Goal: Book appointment/travel/reservation

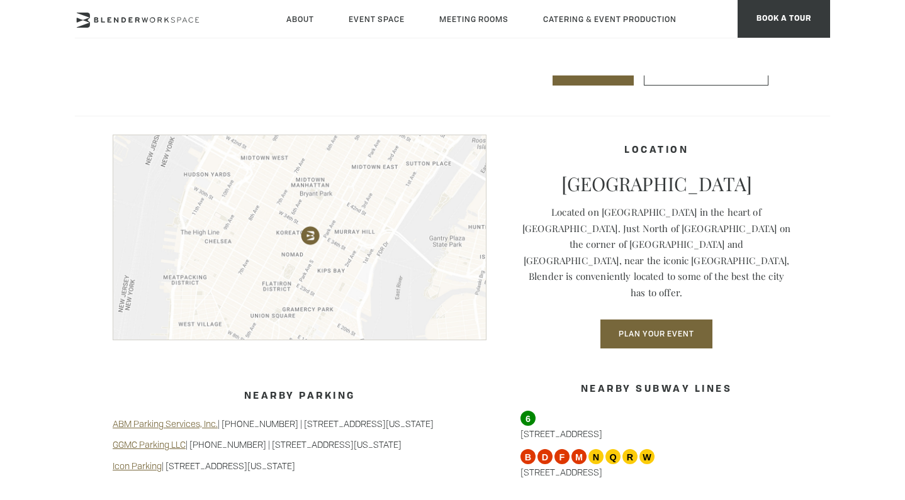
scroll to position [924, 0]
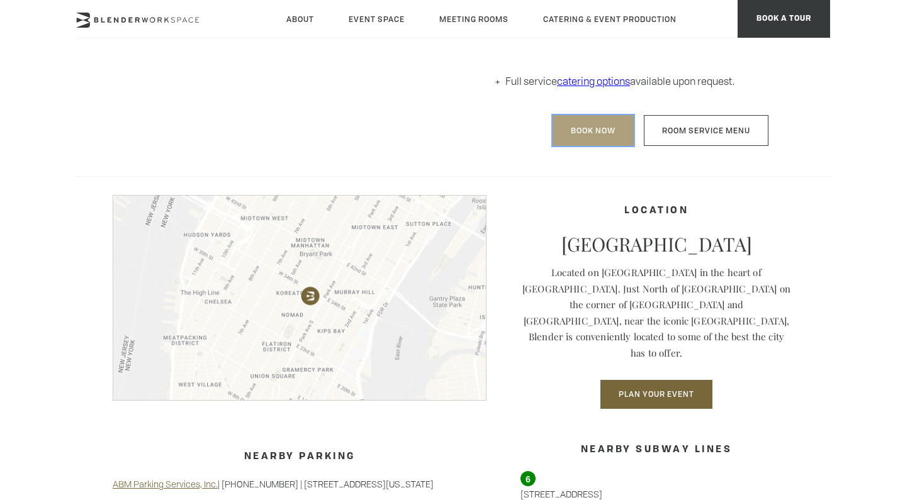
click at [598, 146] on link "Book Now" at bounding box center [592, 130] width 81 height 31
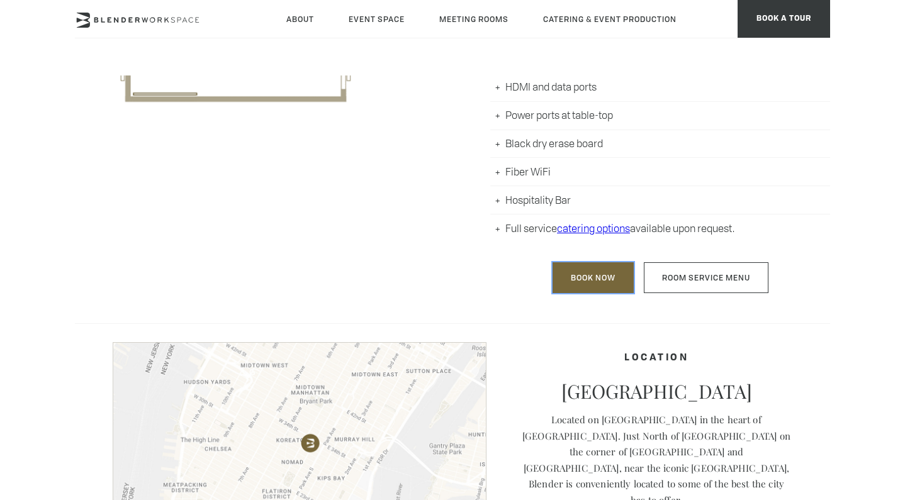
scroll to position [964, 0]
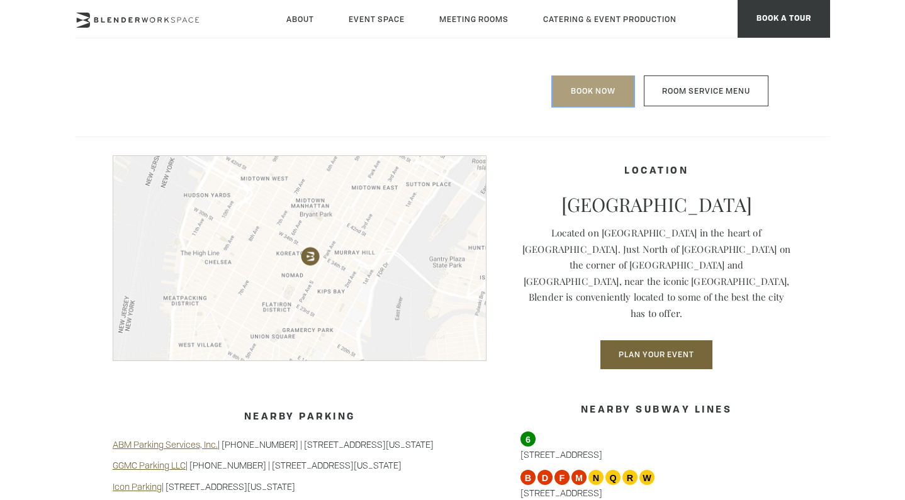
click at [620, 106] on link "Book Now" at bounding box center [592, 90] width 81 height 31
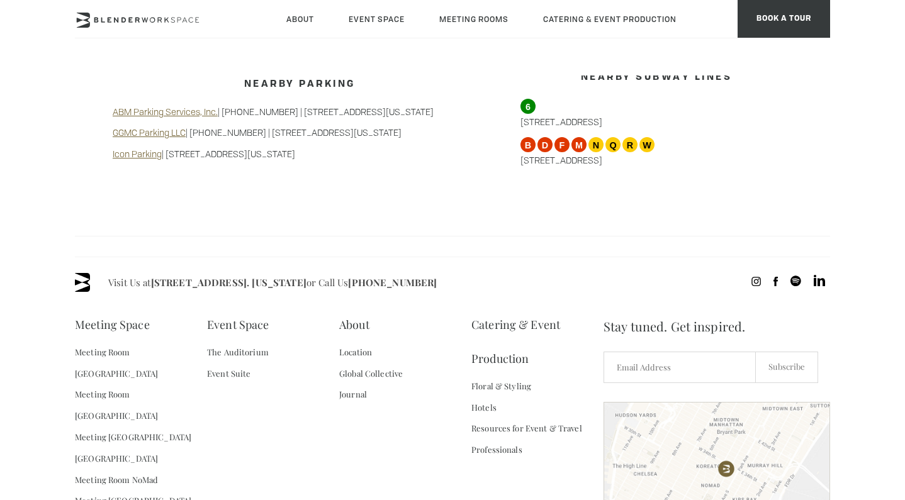
scroll to position [1498, 0]
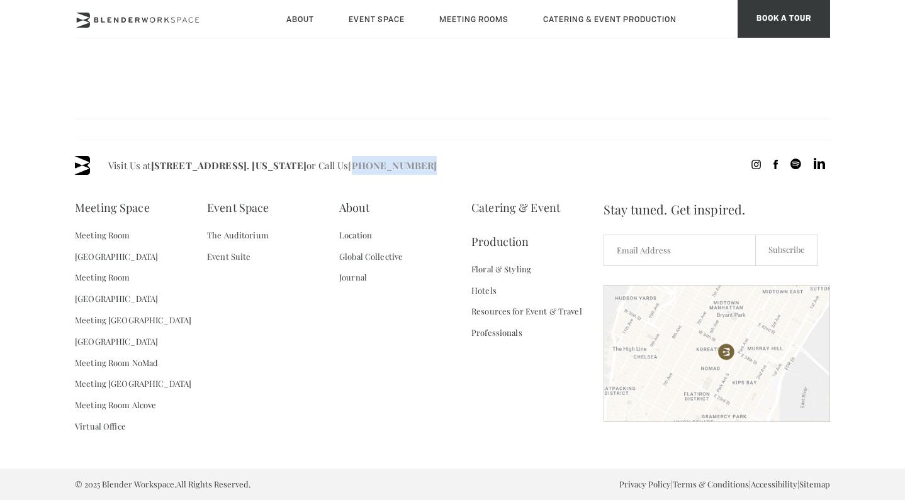
drag, startPoint x: 464, startPoint y: 209, endPoint x: 391, endPoint y: 208, distance: 73.6
click at [391, 175] on div "Visit Us at [STREET_ADDRESS]. [US_STATE] or Call Us [PHONE_NUMBER]" at bounding box center [452, 165] width 755 height 19
copy link "718) 395-4694"
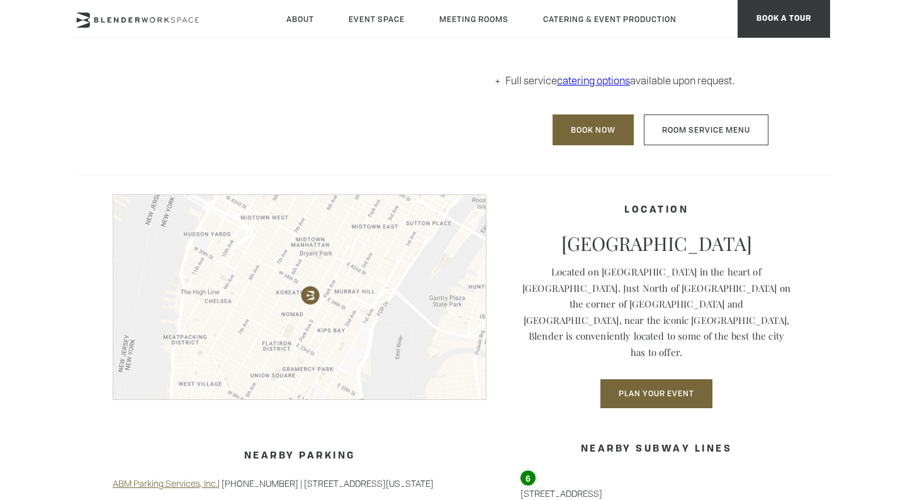
scroll to position [927, 0]
